Goal: Task Accomplishment & Management: Complete application form

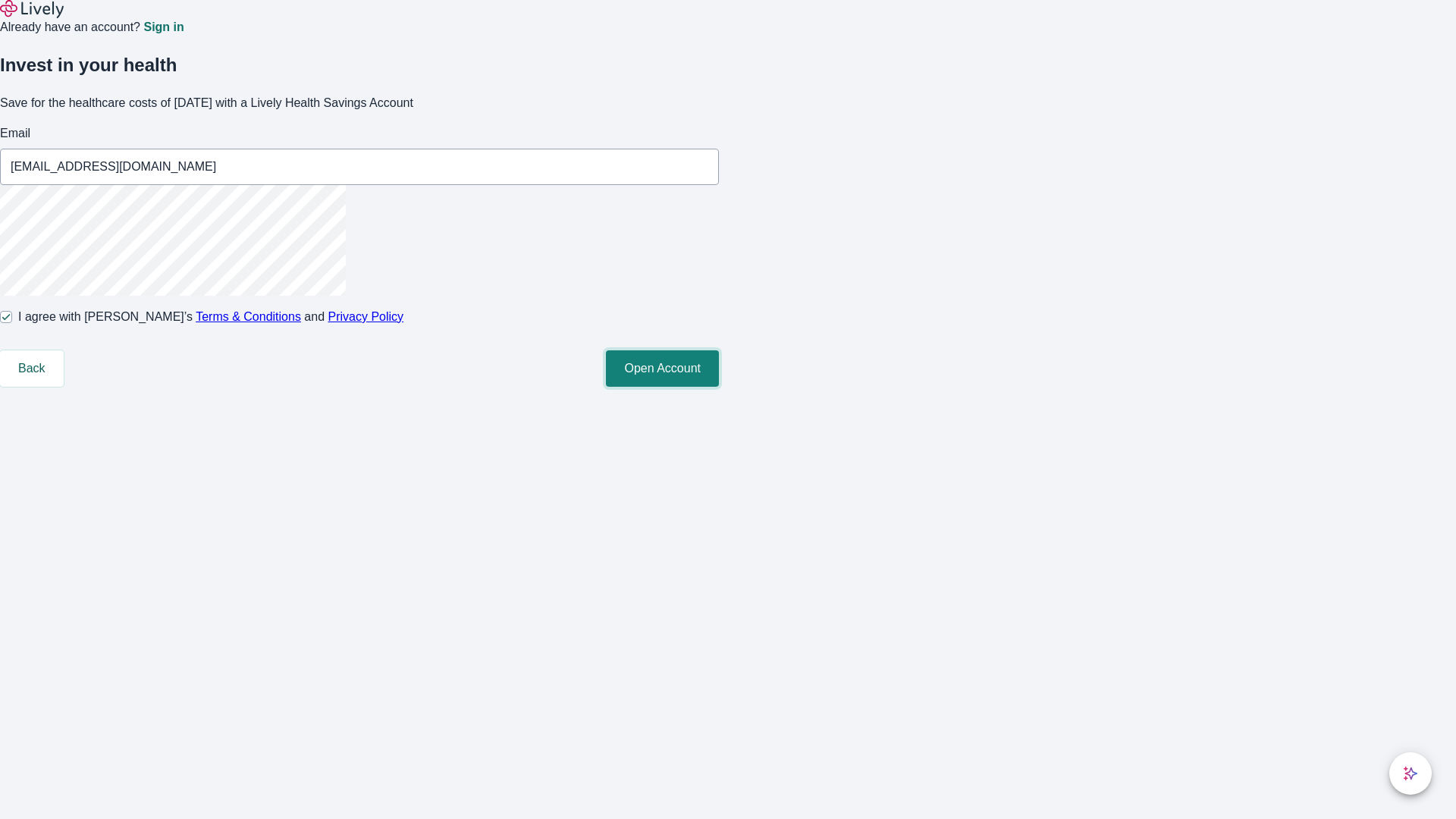
click at [719, 387] on button "Open Account" at bounding box center [662, 368] width 113 height 36
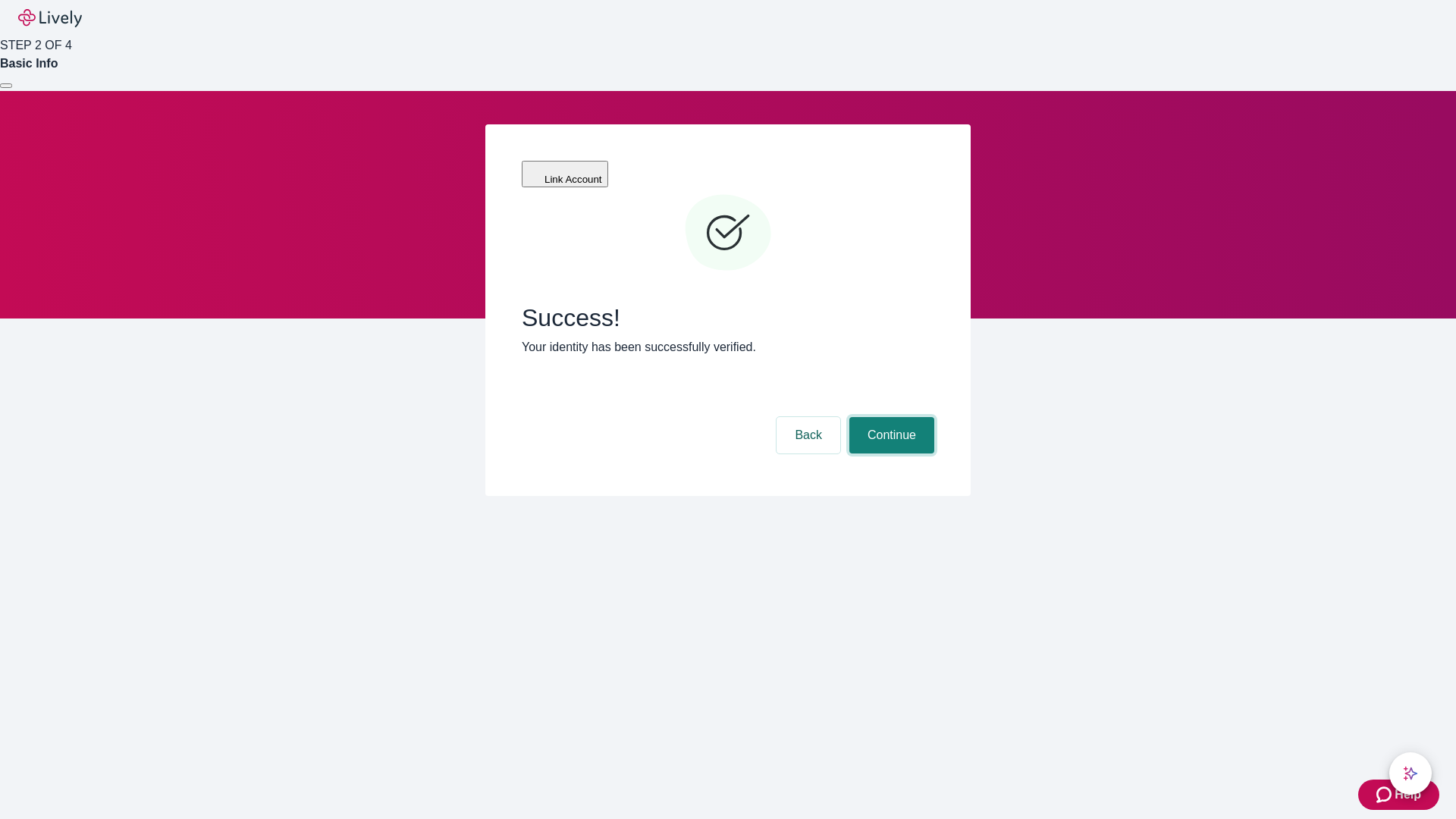
click at [890, 417] on button "Continue" at bounding box center [891, 435] width 85 height 36
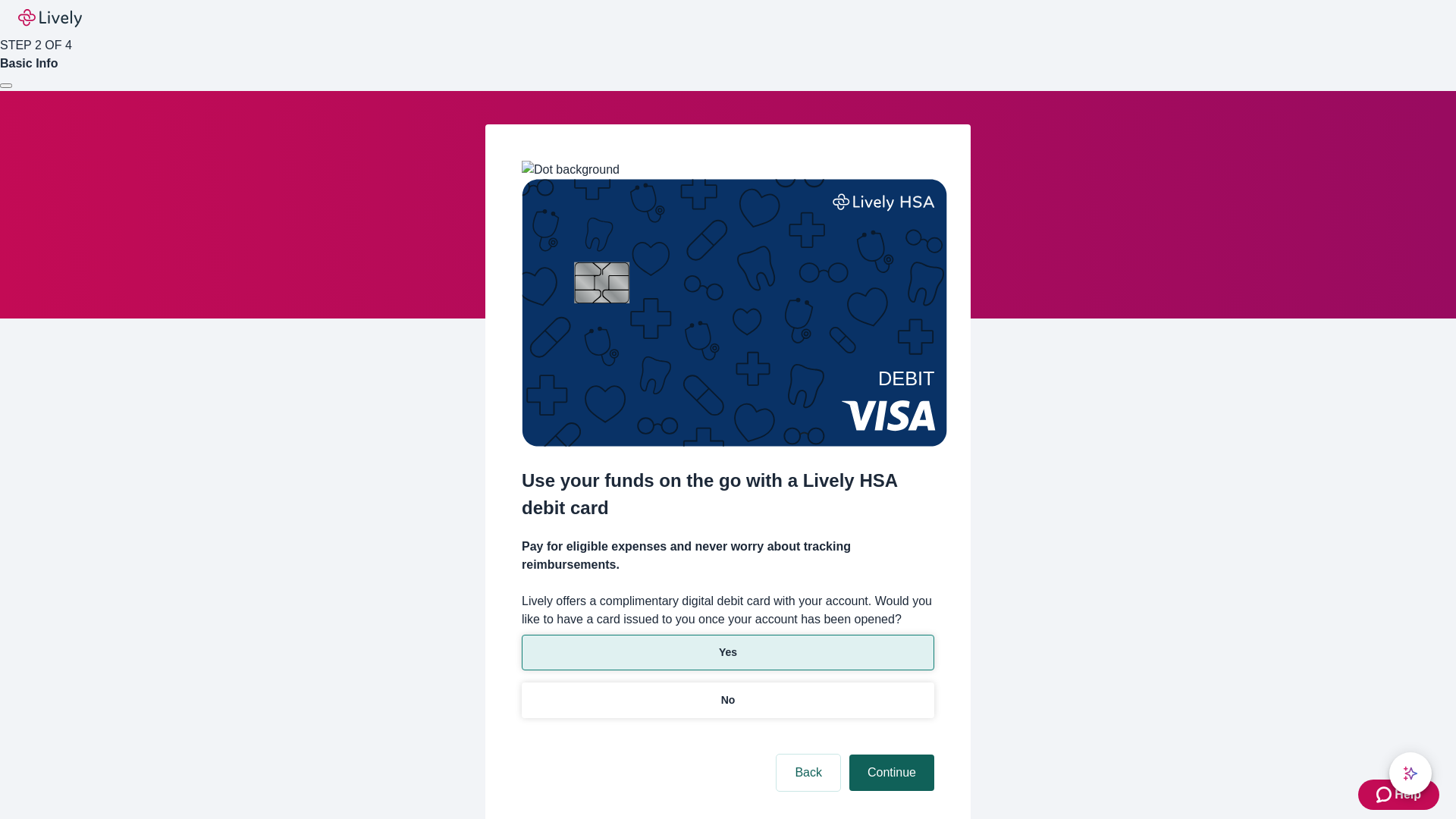
click at [728, 644] on p "Yes" at bounding box center [728, 652] width 18 height 16
click at [890, 754] on button "Continue" at bounding box center [891, 772] width 85 height 36
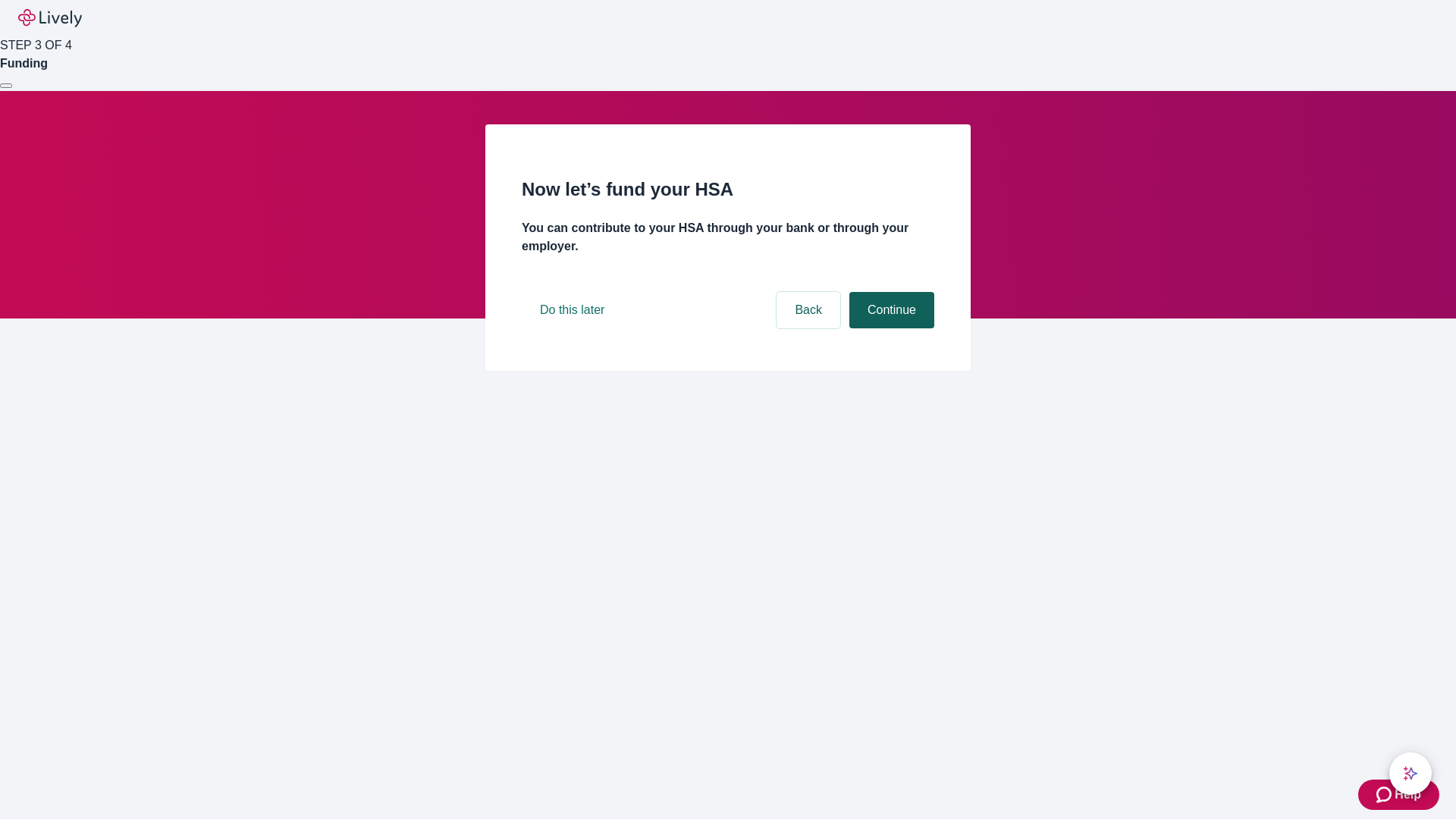
click at [890, 328] on button "Continue" at bounding box center [891, 310] width 85 height 36
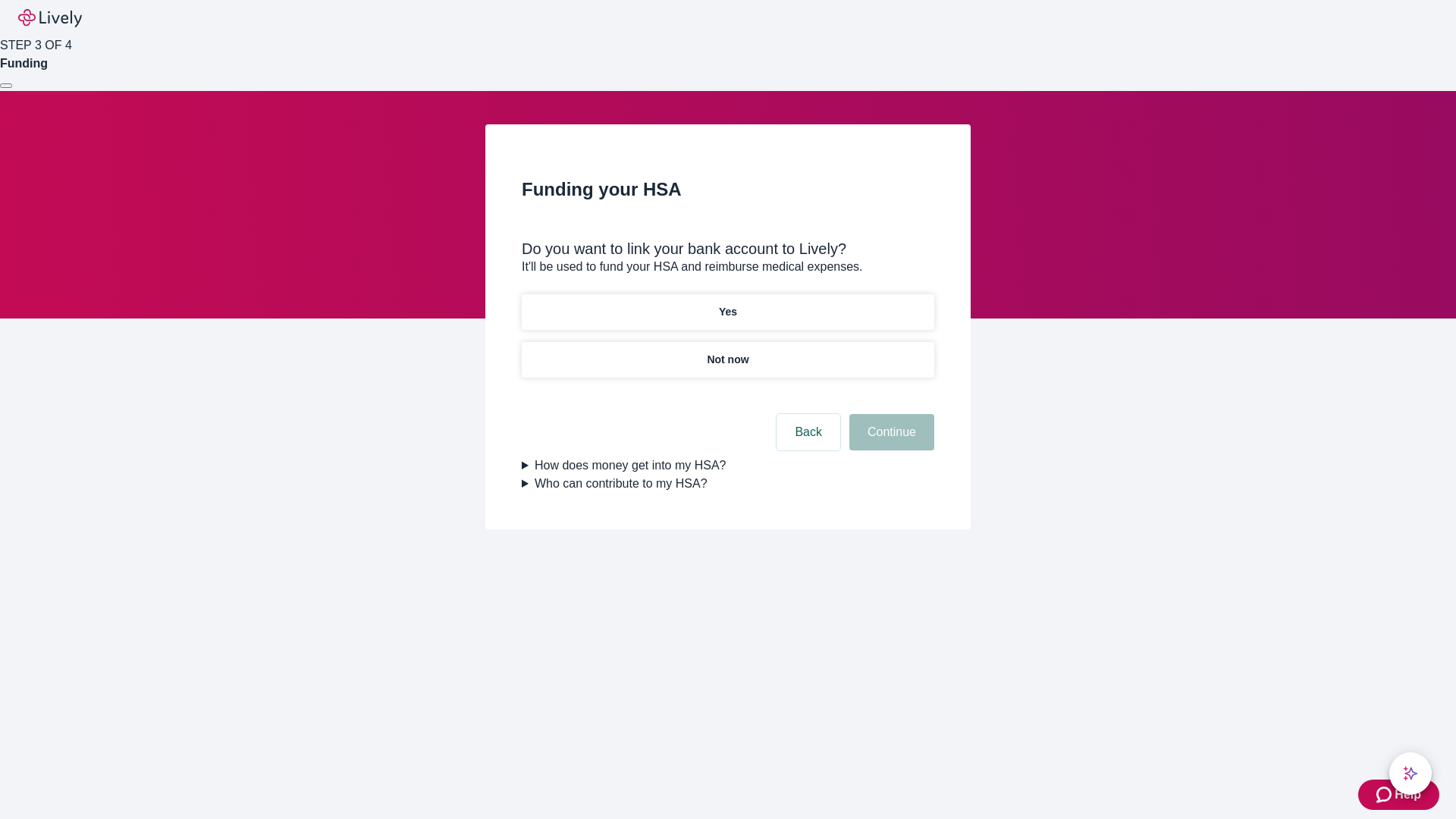
click at [728, 352] on p "Not now" at bounding box center [728, 360] width 42 height 16
click at [890, 441] on button "Continue" at bounding box center [891, 432] width 85 height 36
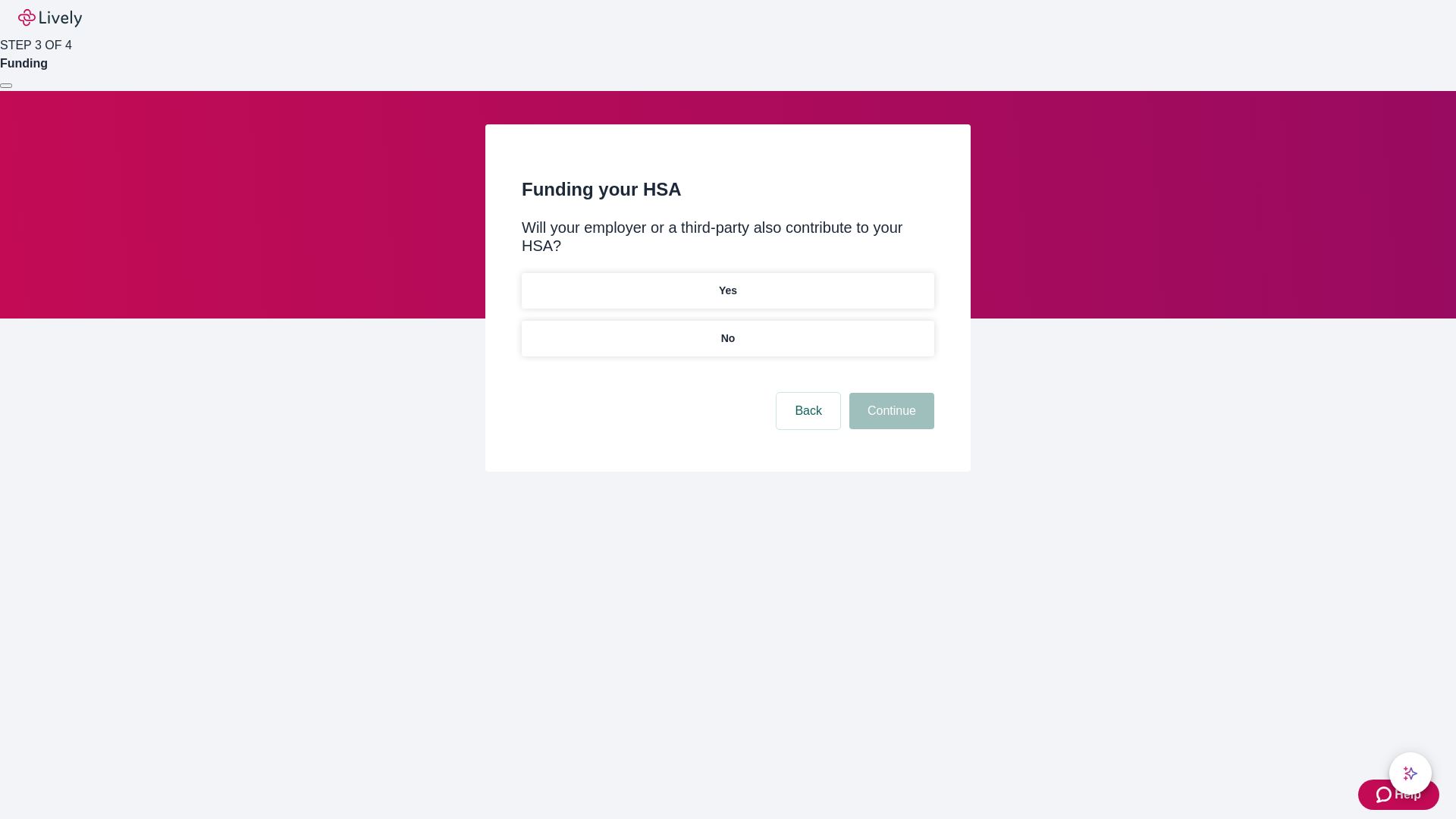
click at [728, 330] on p "No" at bounding box center [728, 338] width 14 height 16
click at [890, 393] on button "Continue" at bounding box center [891, 411] width 85 height 36
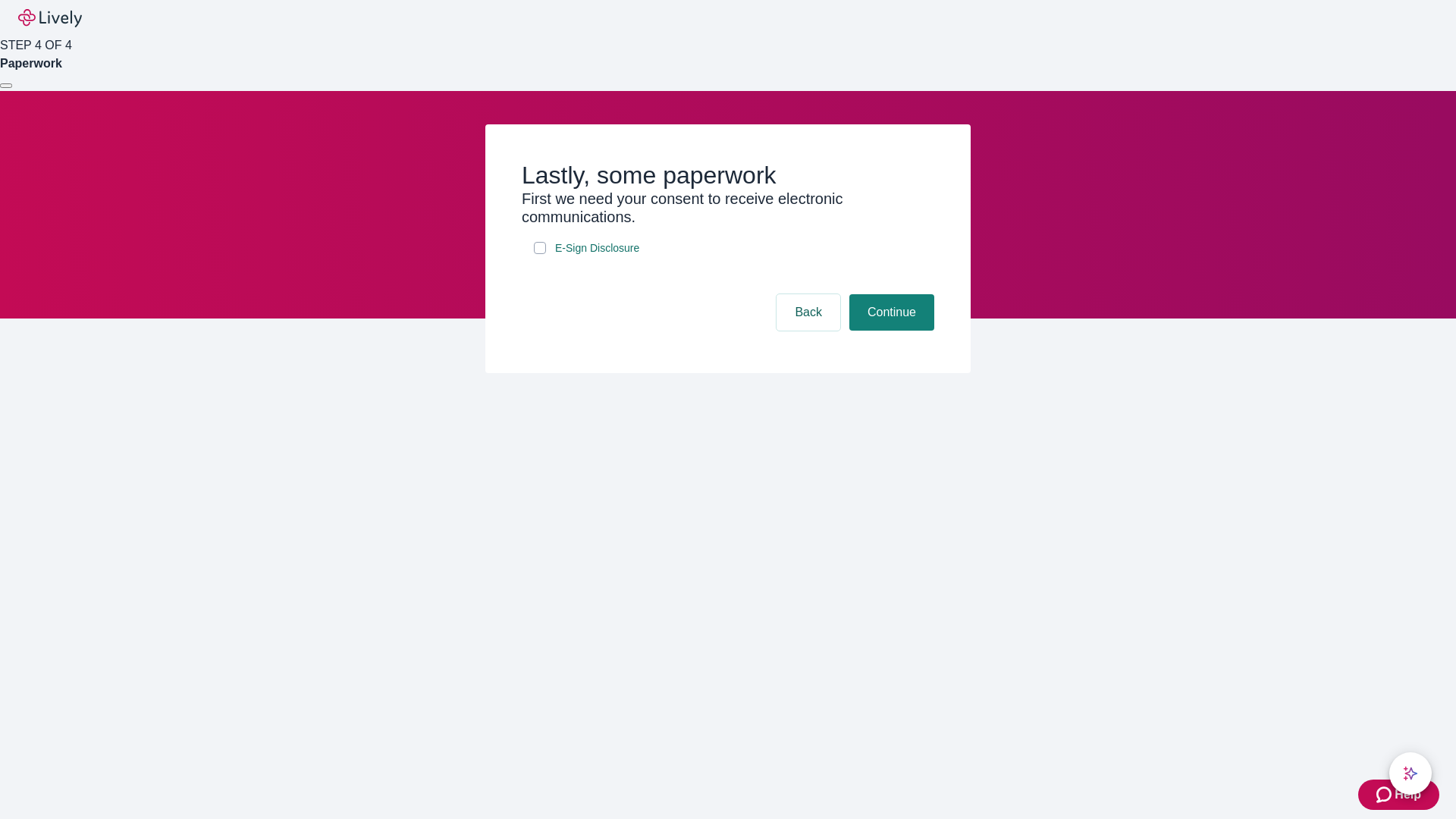
click at [540, 254] on input "E-Sign Disclosure" at bounding box center [539, 247] width 12 height 12
checkbox input "true"
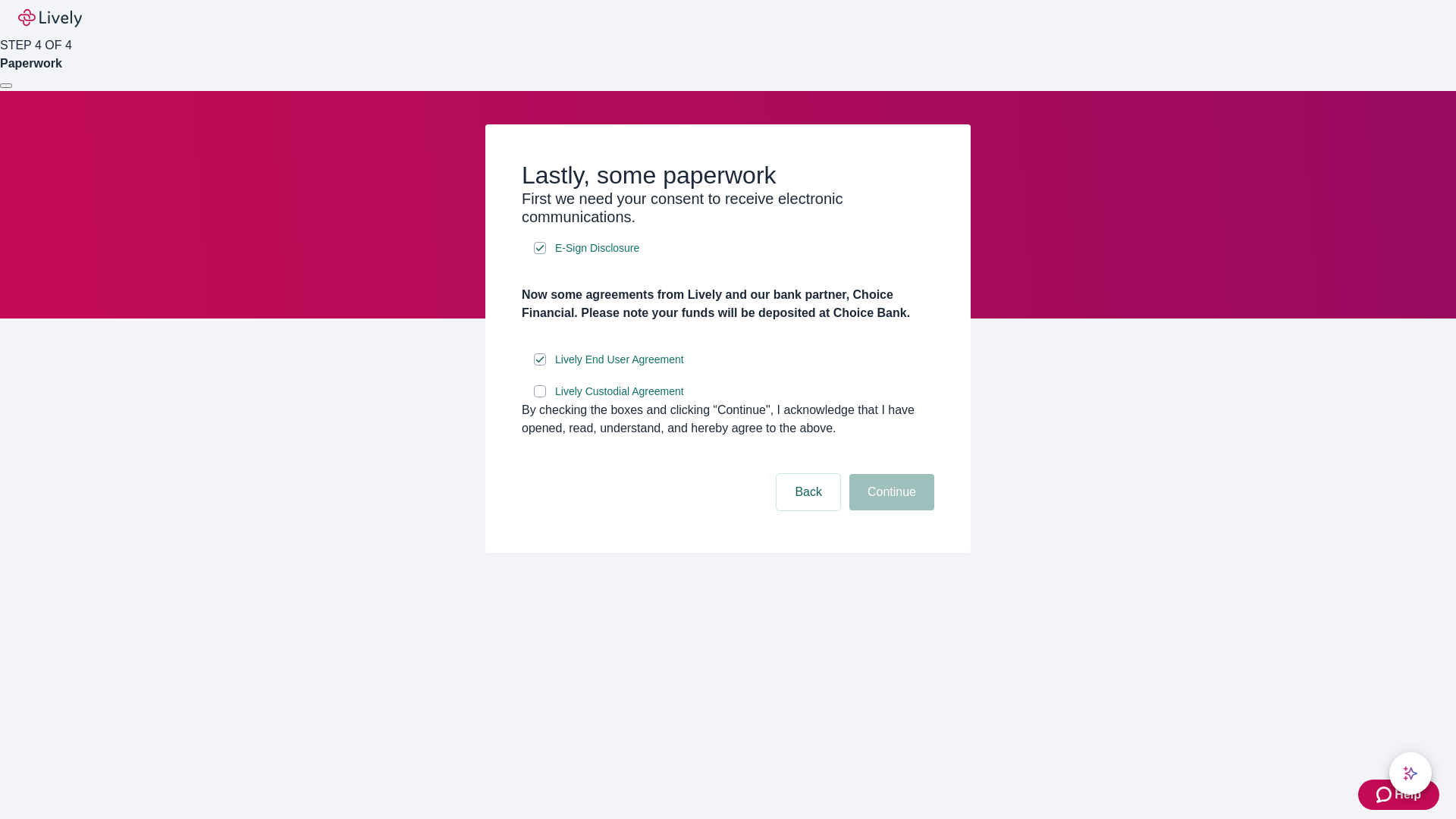
click at [540, 397] on input "Lively Custodial Agreement" at bounding box center [539, 391] width 12 height 12
checkbox input "true"
click at [890, 510] on button "Continue" at bounding box center [891, 492] width 85 height 36
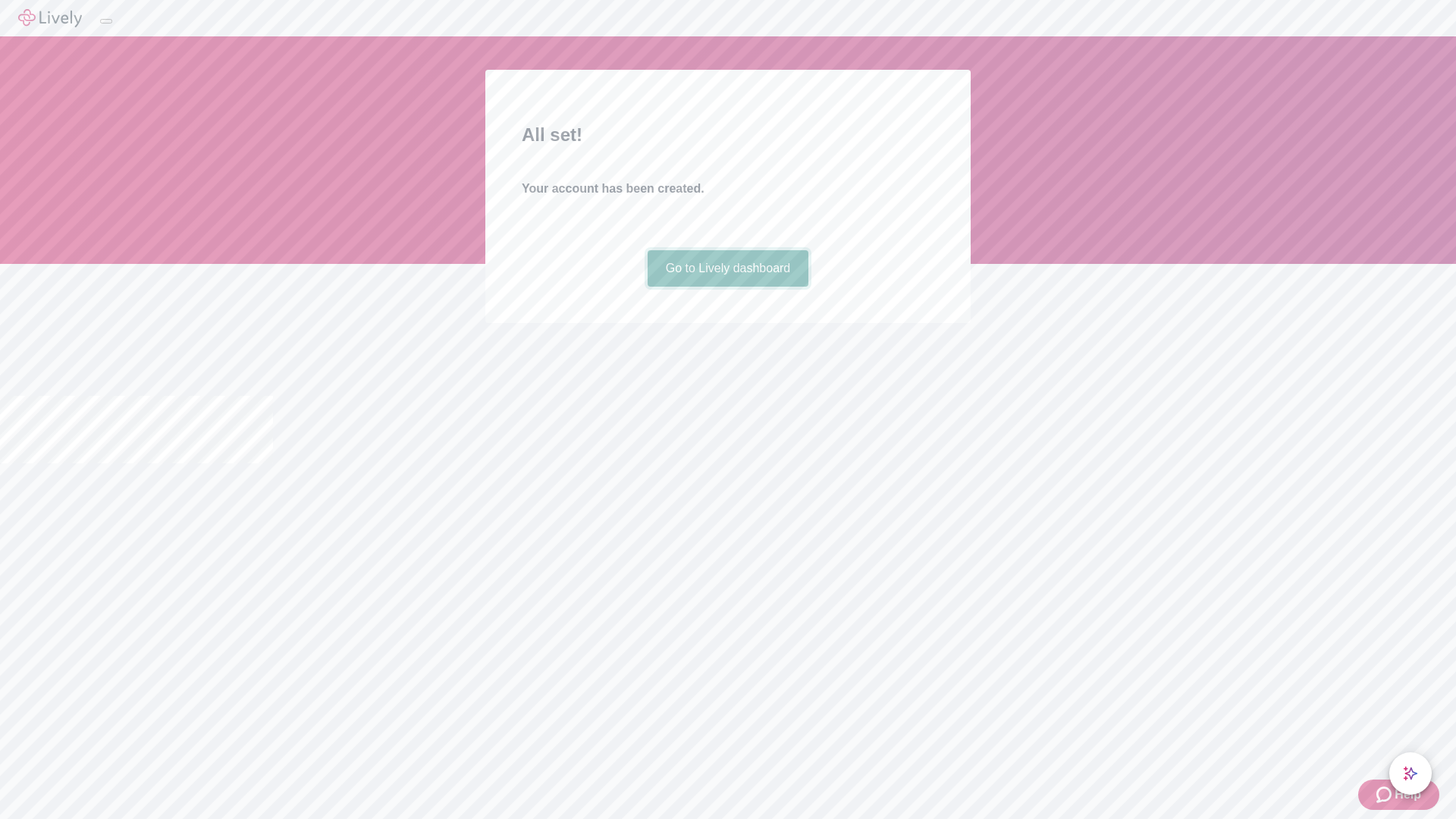
click at [728, 286] on link "Go to Lively dashboard" at bounding box center [728, 268] width 161 height 36
